Goal: Information Seeking & Learning: Learn about a topic

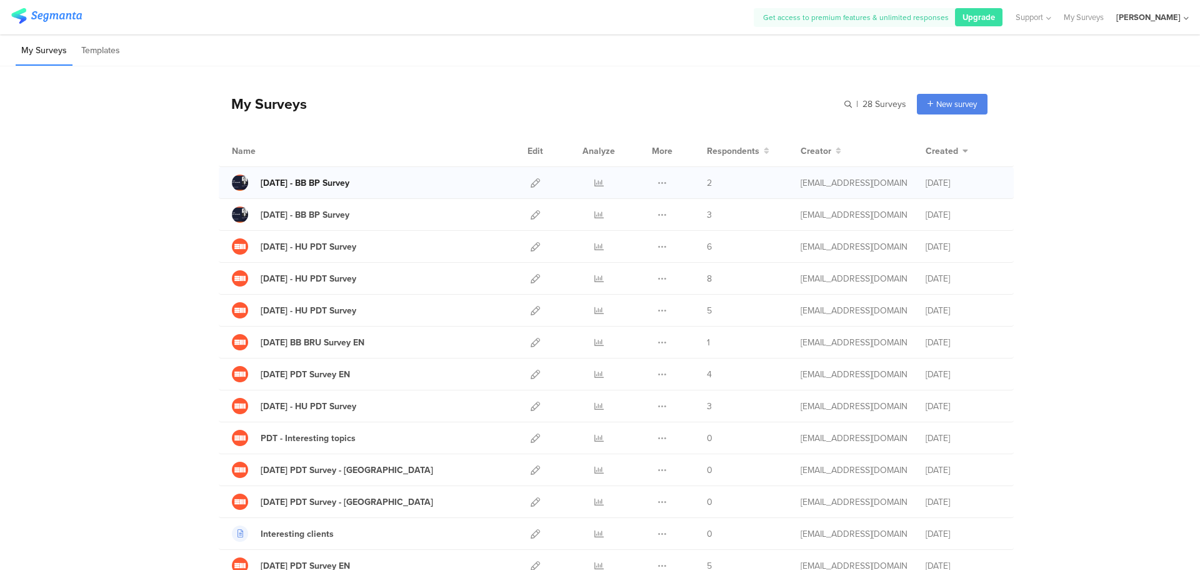
click at [314, 184] on div "[DATE] - BB BP Survey" at bounding box center [305, 182] width 89 height 13
click at [661, 184] on icon at bounding box center [662, 182] width 9 height 9
click at [713, 181] on div "2" at bounding box center [744, 182] width 75 height 13
click at [531, 183] on icon at bounding box center [535, 182] width 9 height 9
click at [596, 183] on icon at bounding box center [599, 182] width 9 height 9
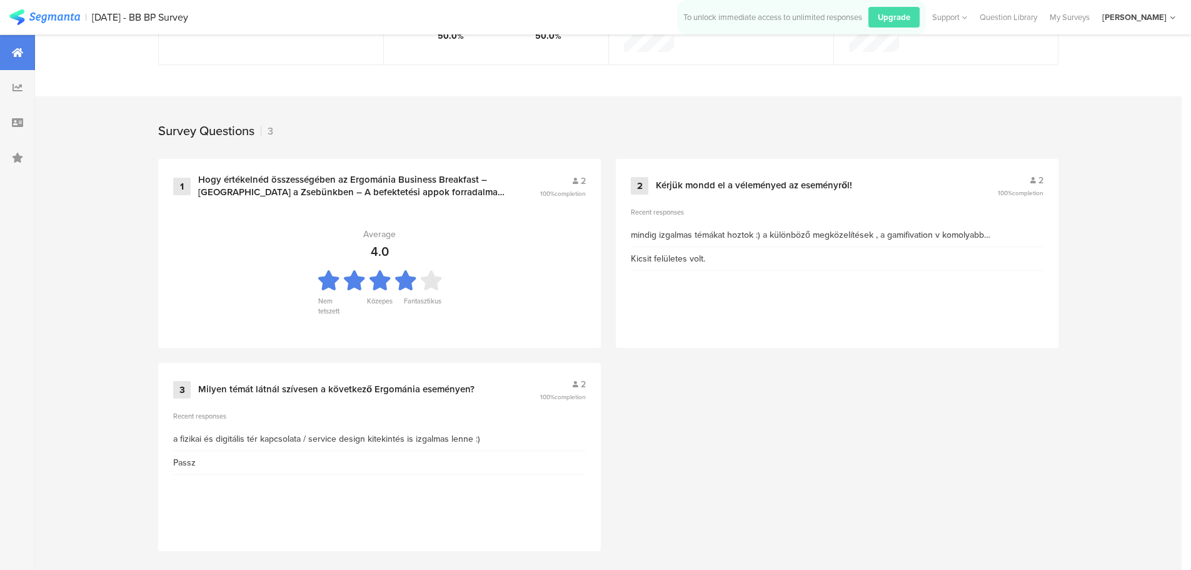
scroll to position [453, 0]
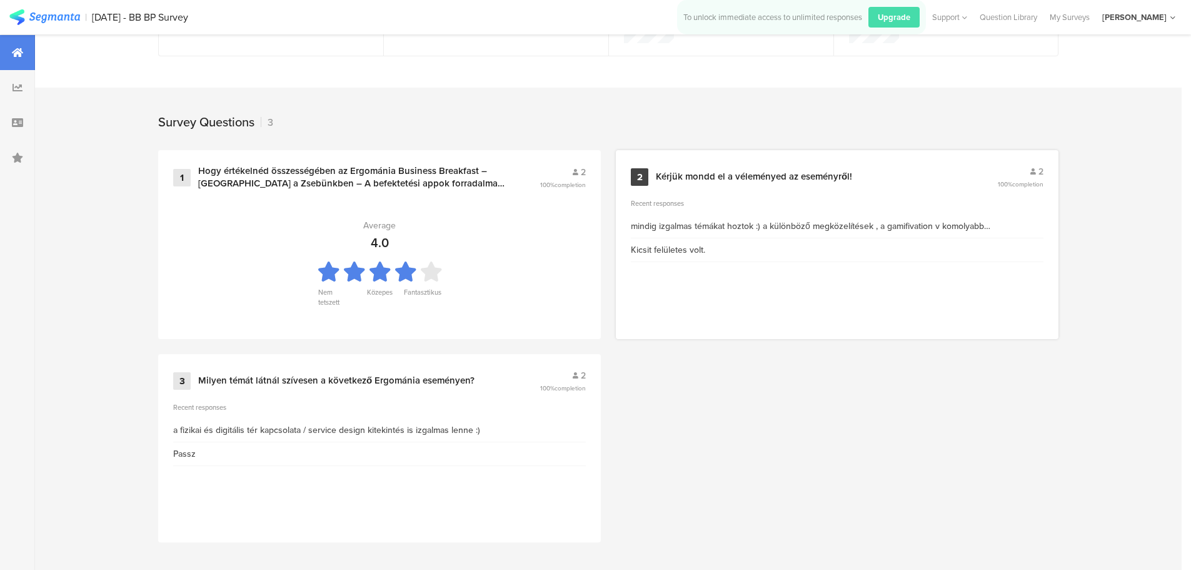
click at [898, 226] on div "mindig izgalmas témákat hoztok :) a különböző megközelítések , a gamifivation v…" at bounding box center [837, 225] width 413 height 13
click at [715, 226] on div "mindig izgalmas témákat hoztok :) a különböző megközelítések , a gamifivation v…" at bounding box center [837, 225] width 413 height 13
click at [701, 177] on div "Kérjük mondd el a véleményed az eseményről!" at bounding box center [754, 177] width 196 height 13
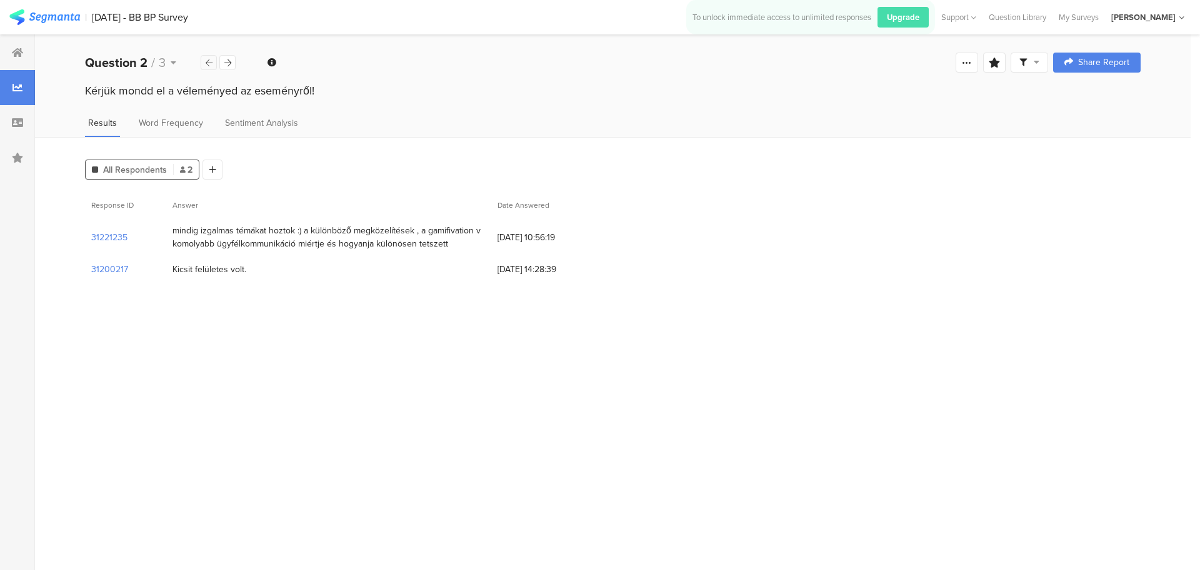
click at [208, 63] on icon at bounding box center [209, 63] width 7 height 8
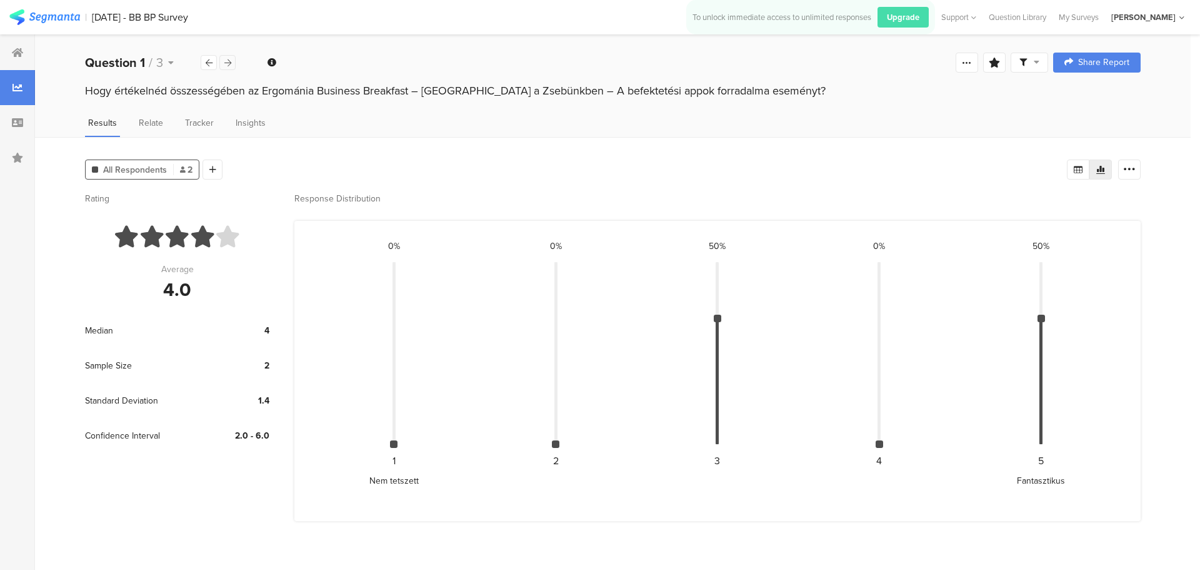
click at [227, 68] on div at bounding box center [227, 62] width 16 height 15
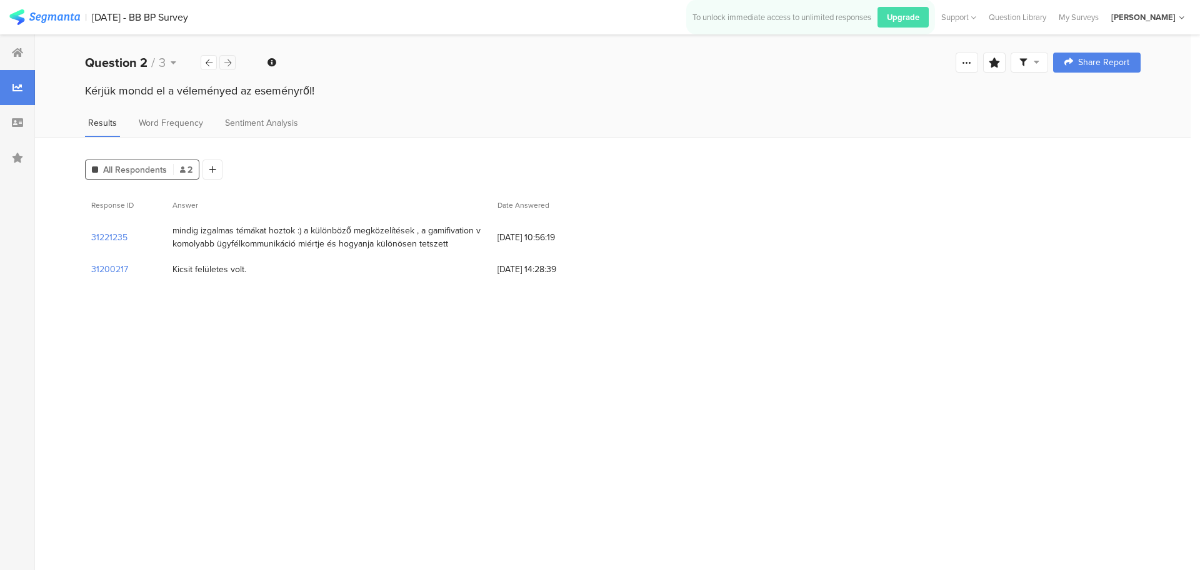
click at [227, 68] on div at bounding box center [227, 62] width 16 height 15
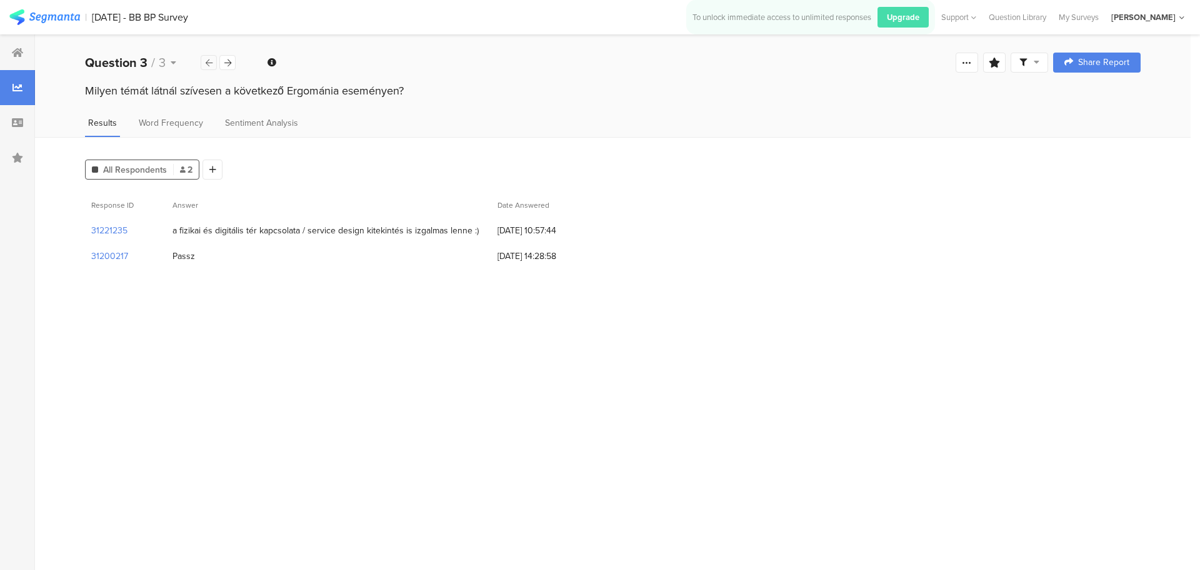
click at [203, 63] on div at bounding box center [209, 62] width 16 height 15
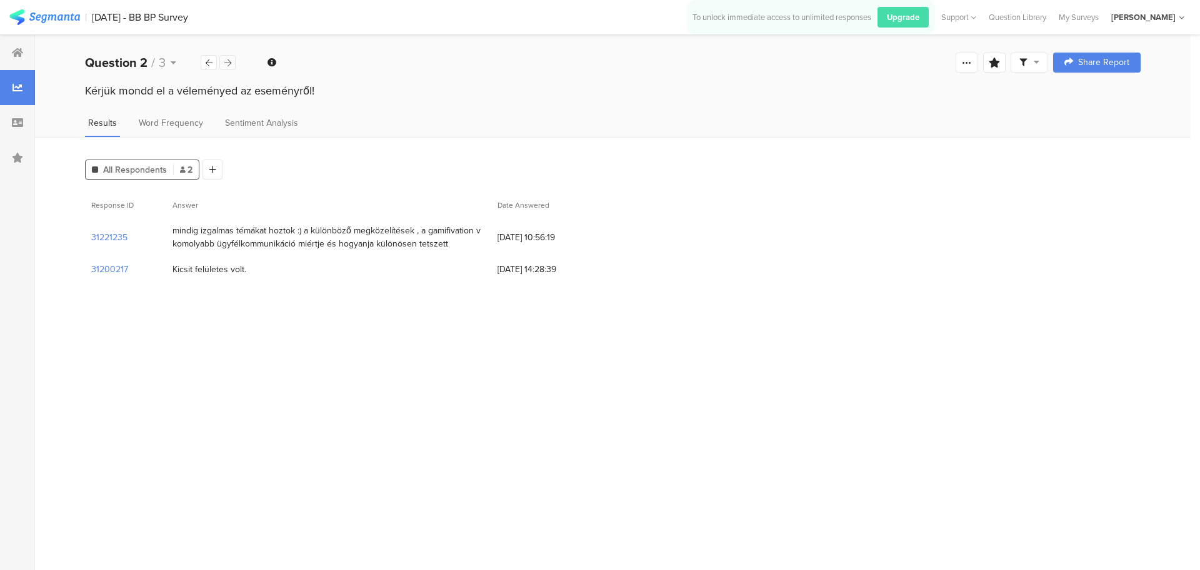
click at [226, 60] on icon at bounding box center [227, 63] width 7 height 8
